Goal: Task Accomplishment & Management: Manage account settings

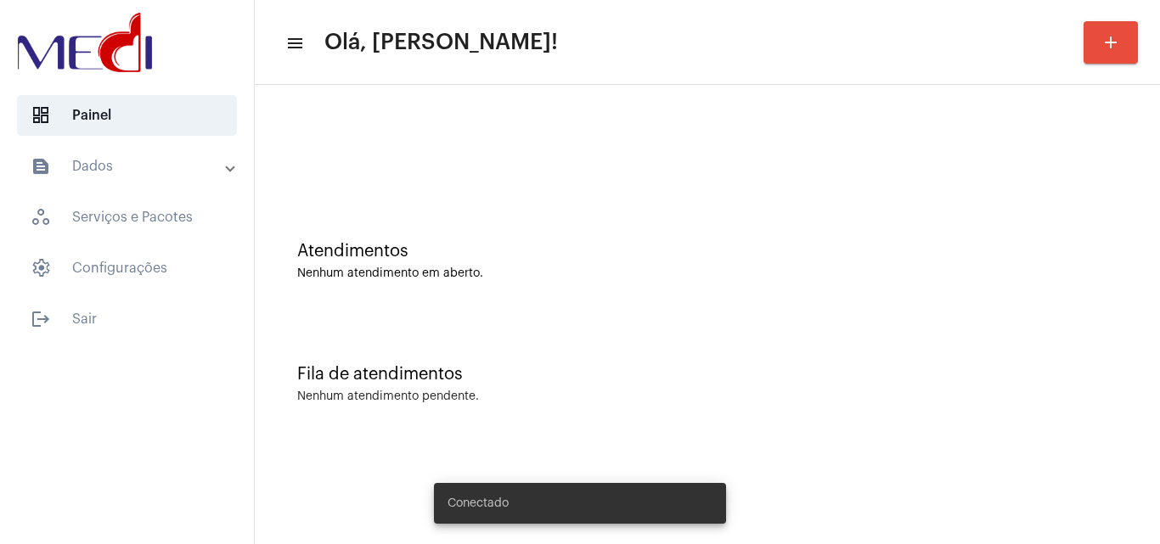
drag, startPoint x: 124, startPoint y: 167, endPoint x: 123, endPoint y: 177, distance: 10.2
click at [124, 169] on mat-panel-title "text_snippet_outlined Dados" at bounding box center [129, 166] width 196 height 20
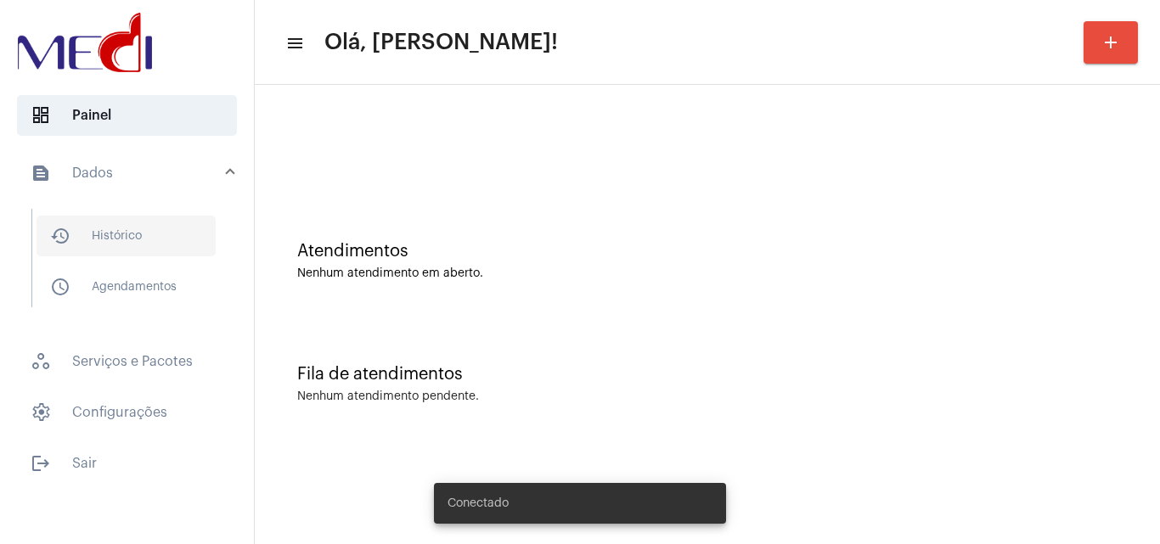
click at [121, 239] on span "history_outlined Histórico" at bounding box center [126, 236] width 179 height 41
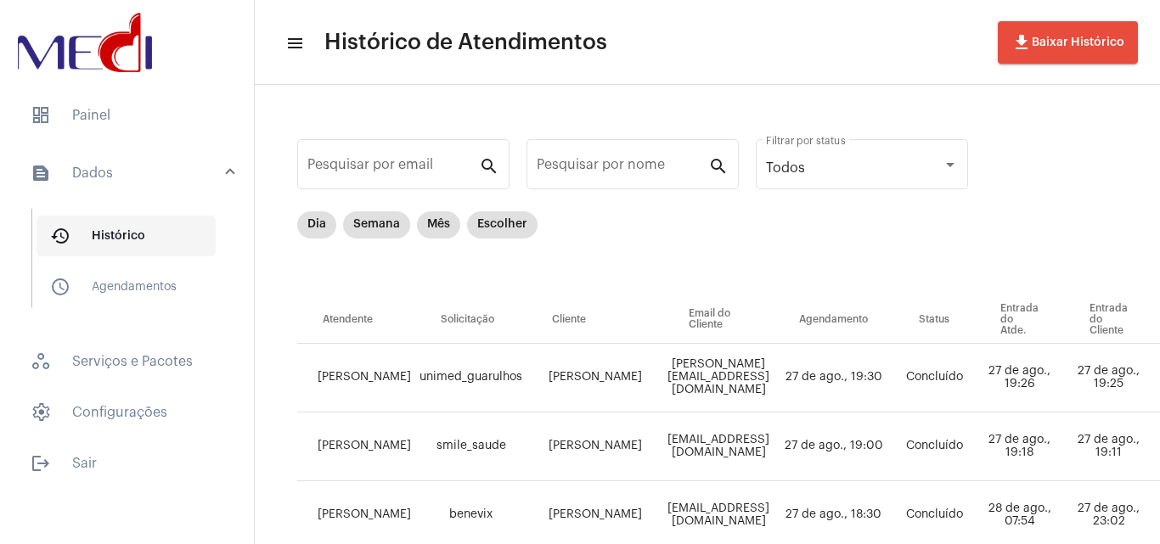
click at [135, 254] on span "history_outlined Histórico" at bounding box center [126, 236] width 179 height 41
click at [119, 256] on span "history_outlined Histórico" at bounding box center [126, 236] width 179 height 41
click at [126, 296] on span "schedule_outlined Agendamentos" at bounding box center [126, 287] width 179 height 41
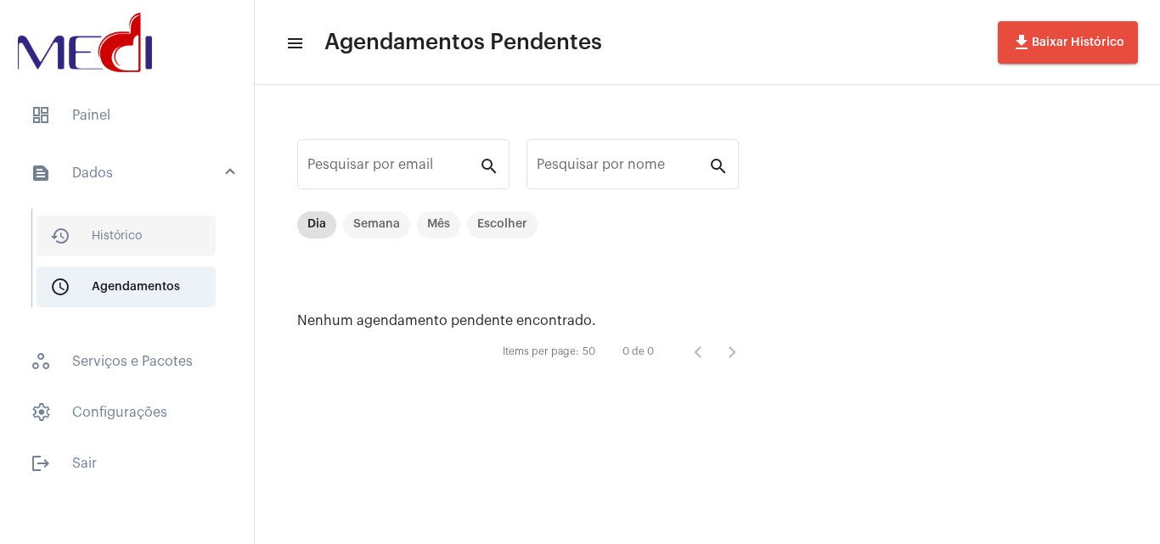
click at [128, 242] on span "history_outlined Histórico" at bounding box center [126, 236] width 179 height 41
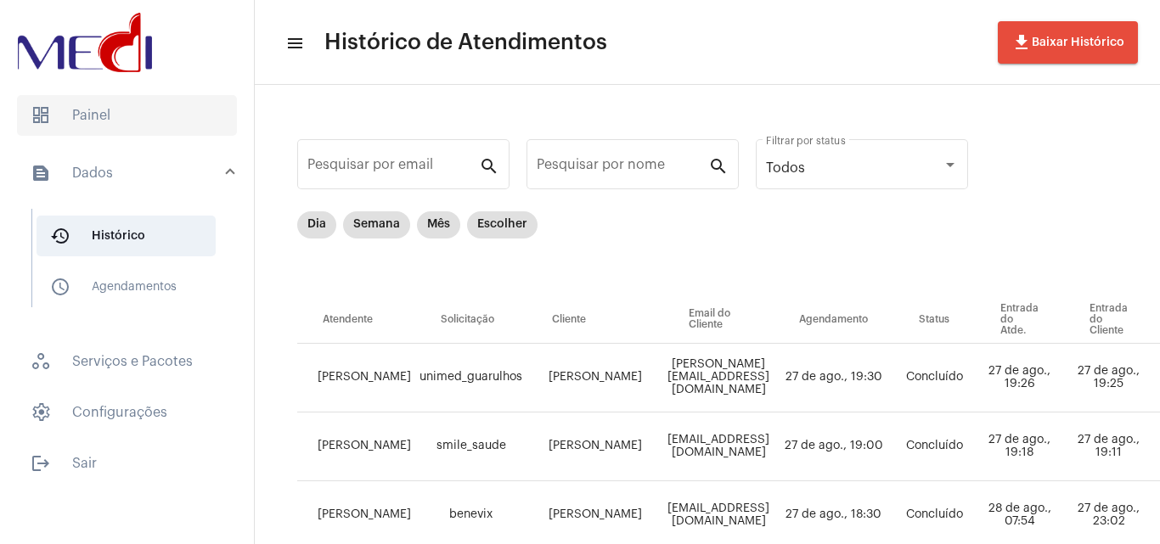
click at [139, 118] on span "dashboard Painel" at bounding box center [127, 115] width 220 height 41
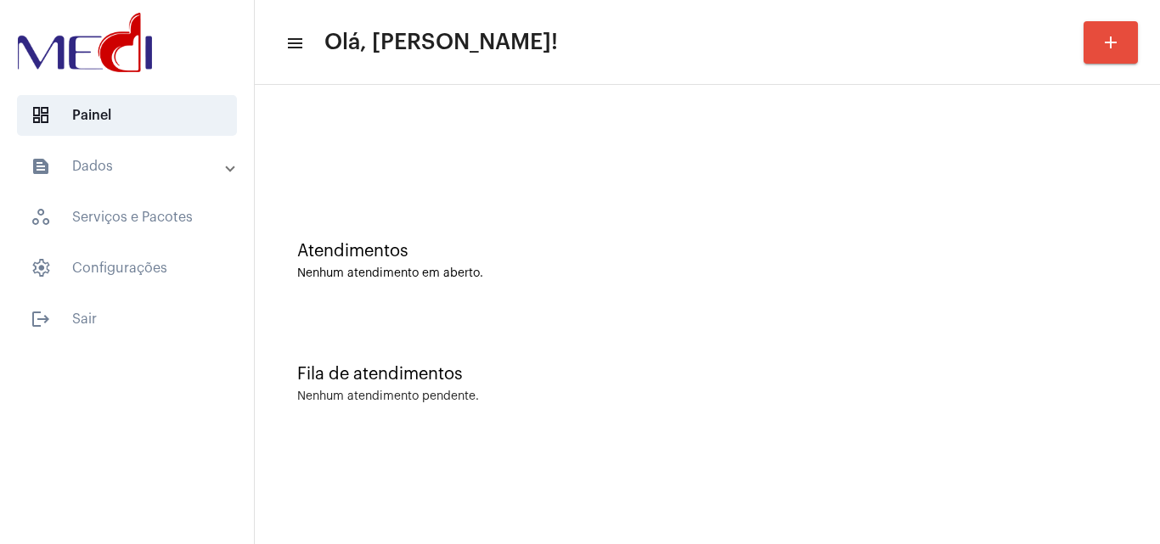
click at [120, 171] on mat-panel-title "text_snippet_outlined Dados" at bounding box center [129, 166] width 196 height 20
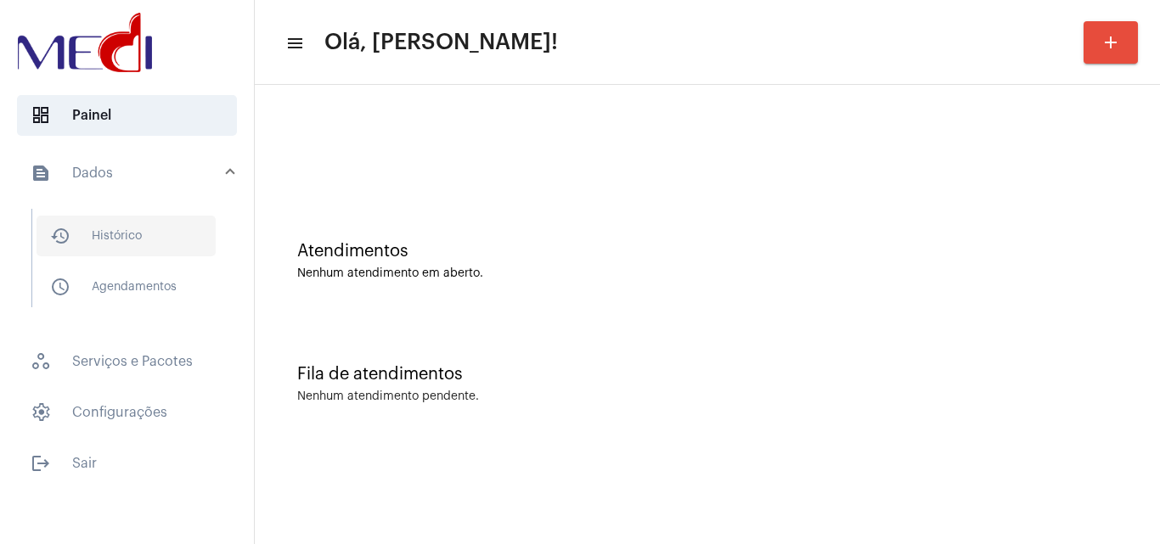
click at [127, 239] on span "history_outlined Histórico" at bounding box center [126, 236] width 179 height 41
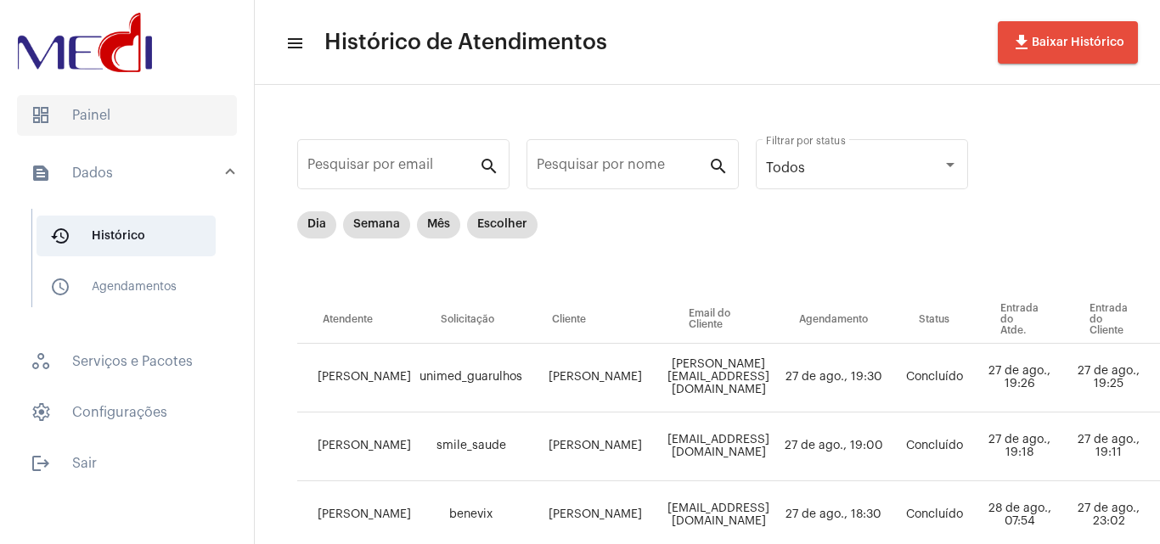
click at [107, 115] on span "dashboard Painel" at bounding box center [127, 115] width 220 height 41
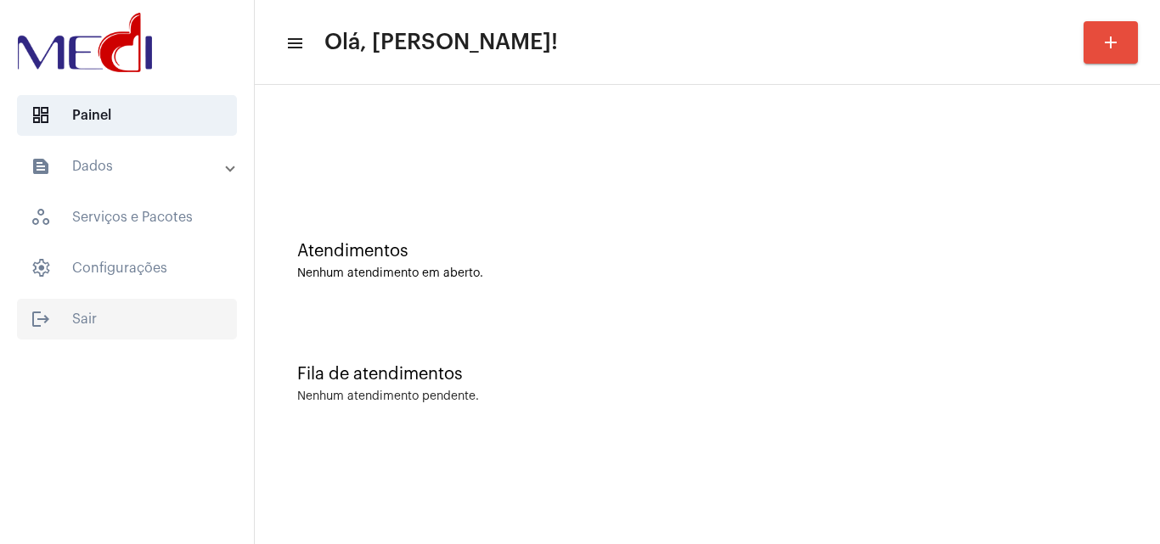
click at [110, 316] on span "logout Sair" at bounding box center [127, 319] width 220 height 41
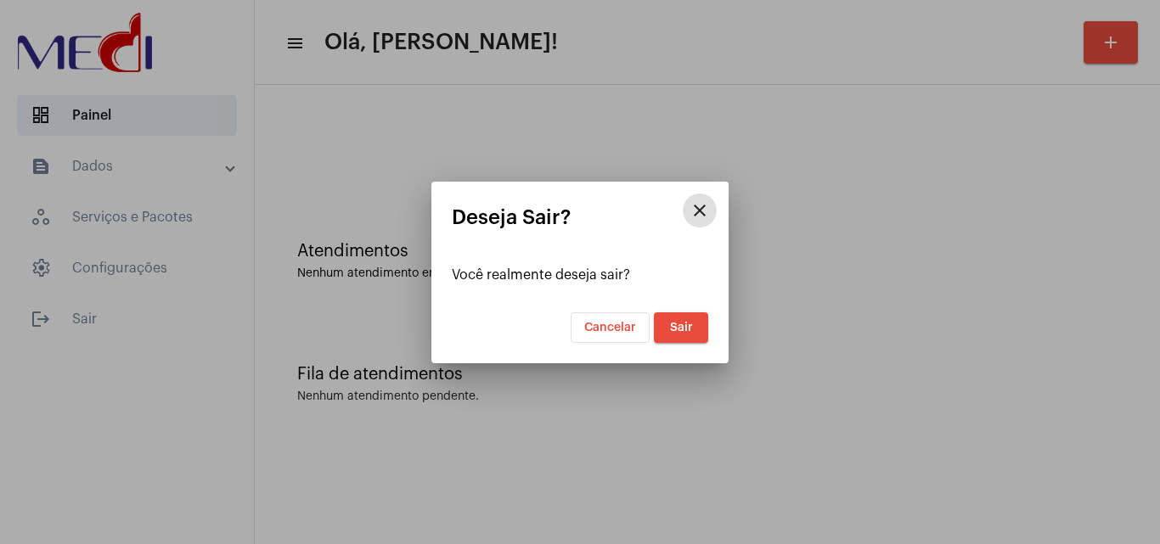
click at [679, 334] on button "Sair" at bounding box center [681, 327] width 54 height 31
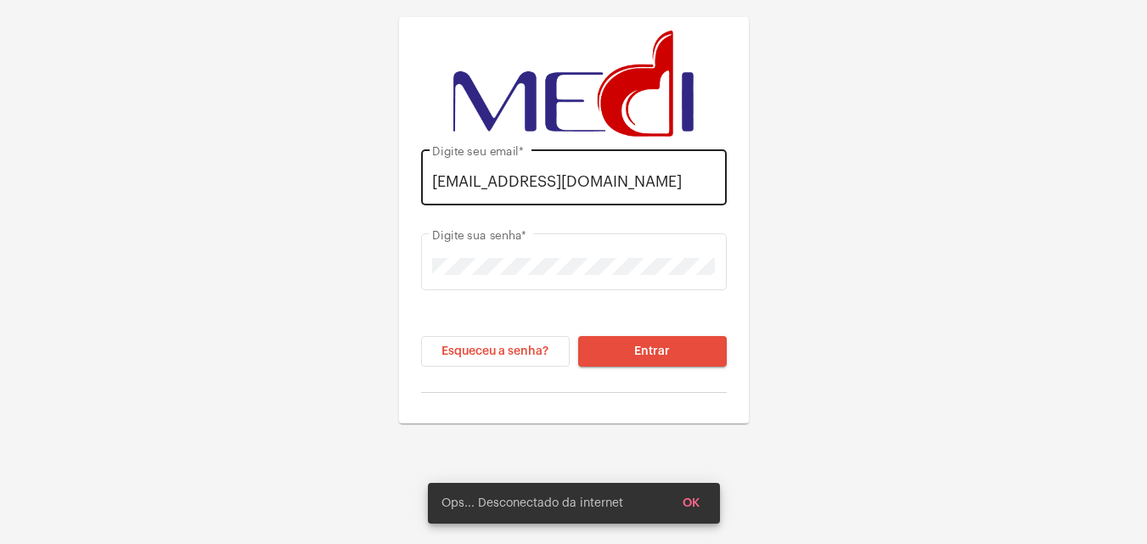
click at [559, 183] on input "[EMAIL_ADDRESS][DOMAIN_NAME]" at bounding box center [573, 181] width 283 height 17
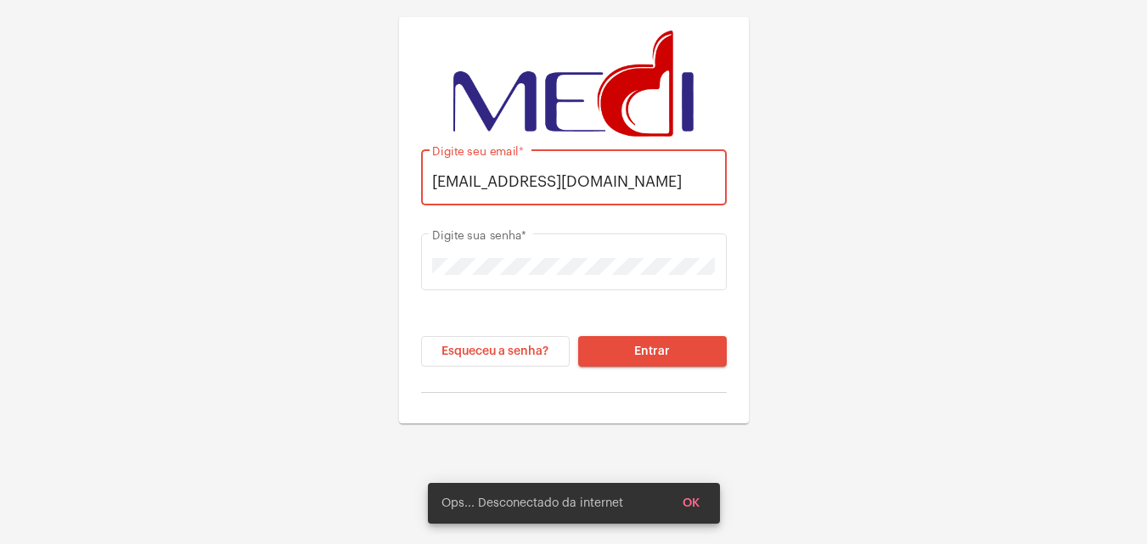
type input "[EMAIL_ADDRESS][DOMAIN_NAME]"
click at [657, 370] on div "Esqueceu a senha? Entrar" at bounding box center [574, 364] width 306 height 57
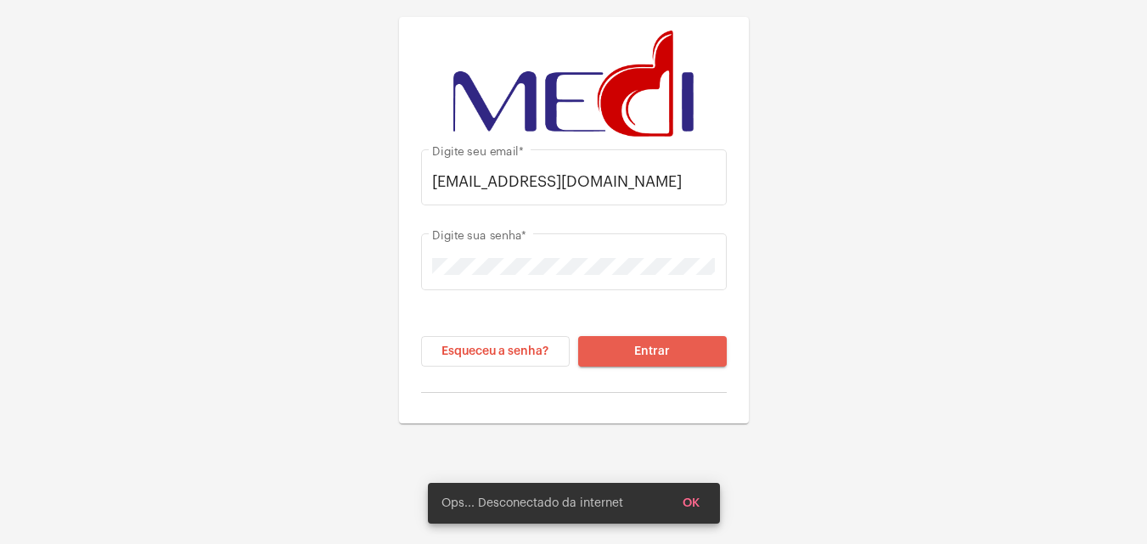
click at [644, 348] on span "Entrar" at bounding box center [652, 352] width 36 height 12
